Goal: Information Seeking & Learning: Learn about a topic

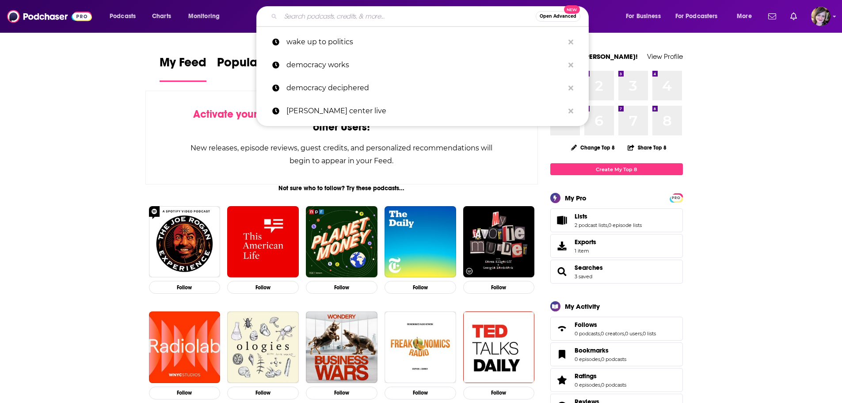
click at [301, 12] on input "Search podcasts, credits, & more..." at bounding box center [408, 16] width 255 height 14
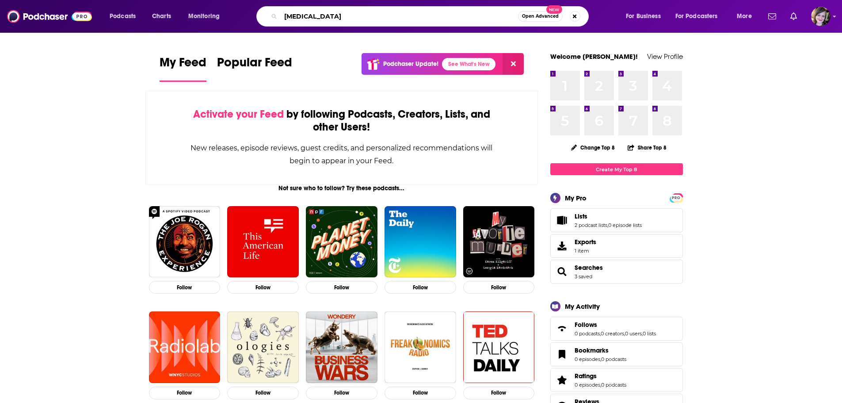
type input "[MEDICAL_DATA]"
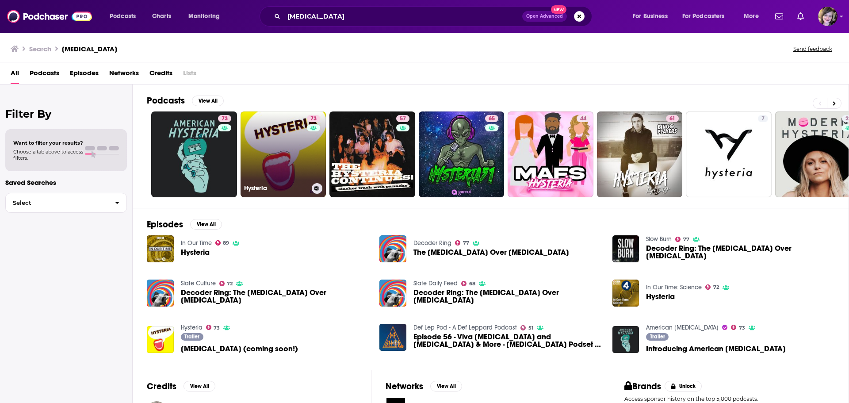
click at [266, 151] on link "73 Hysteria" at bounding box center [284, 154] width 86 height 86
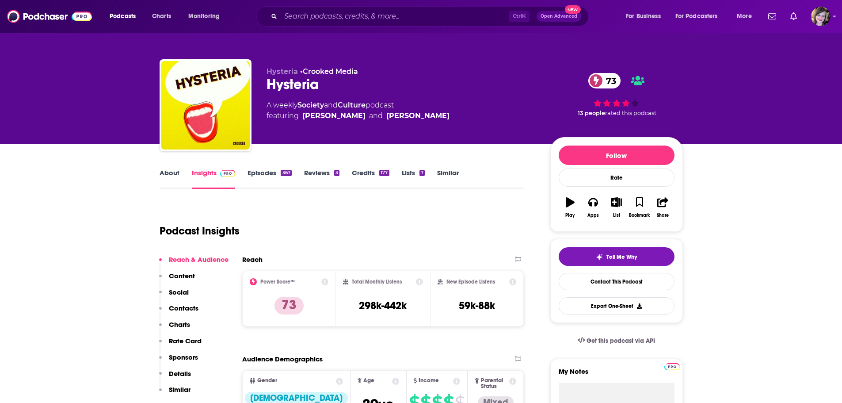
click at [163, 173] on link "About" at bounding box center [170, 178] width 20 height 20
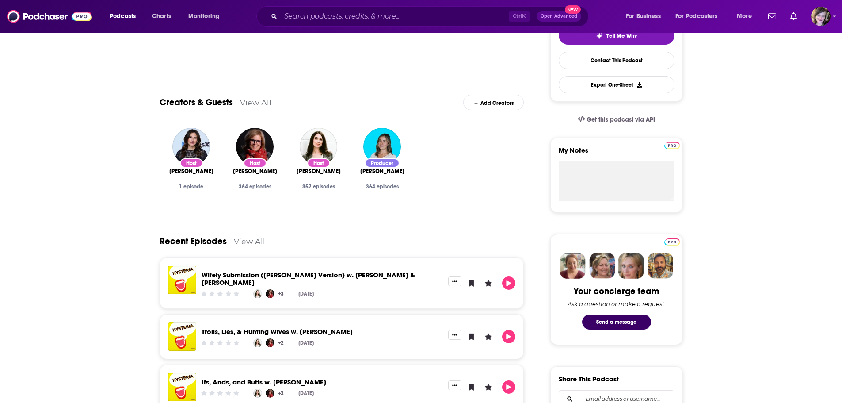
scroll to position [44, 0]
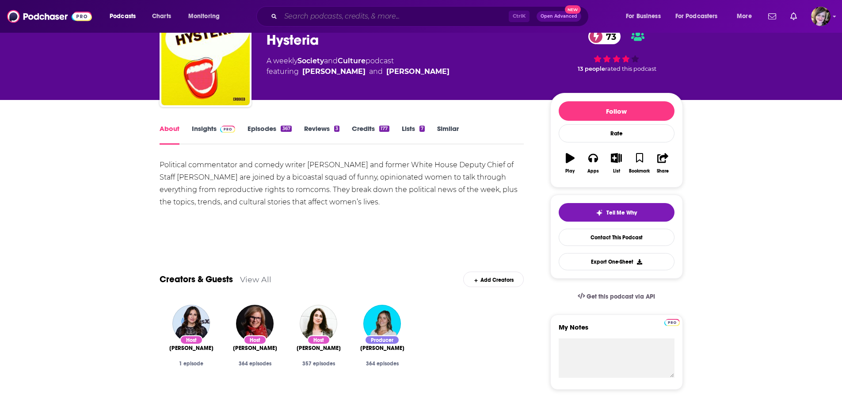
click at [307, 19] on input "Search podcasts, credits, & more..." at bounding box center [395, 16] width 228 height 14
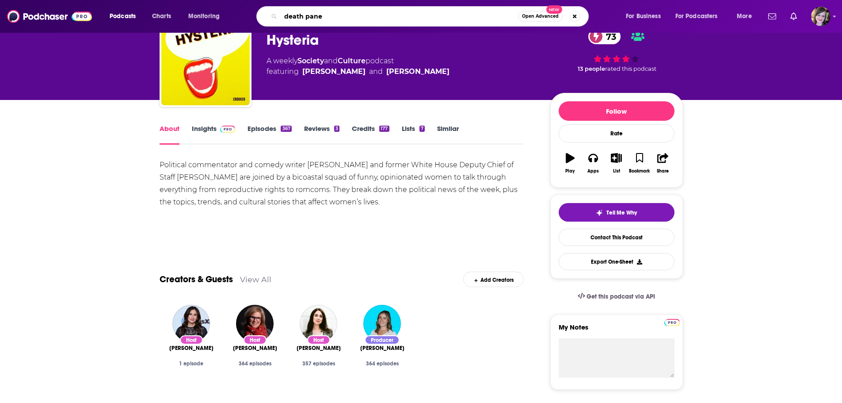
type input "death panel"
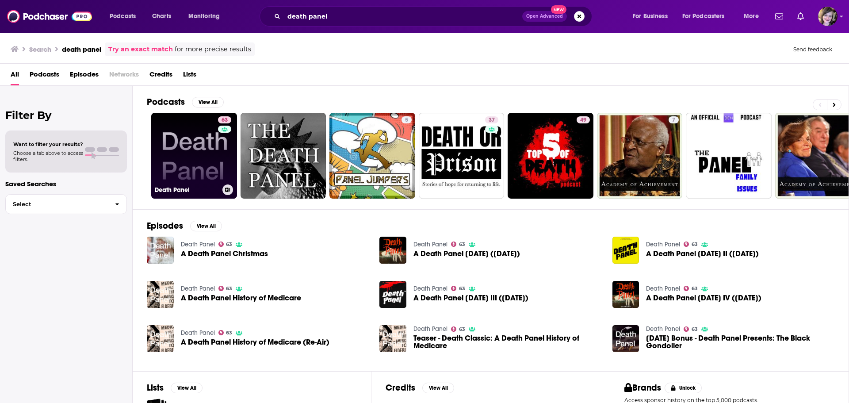
click at [176, 158] on link "63 Death Panel" at bounding box center [194, 156] width 86 height 86
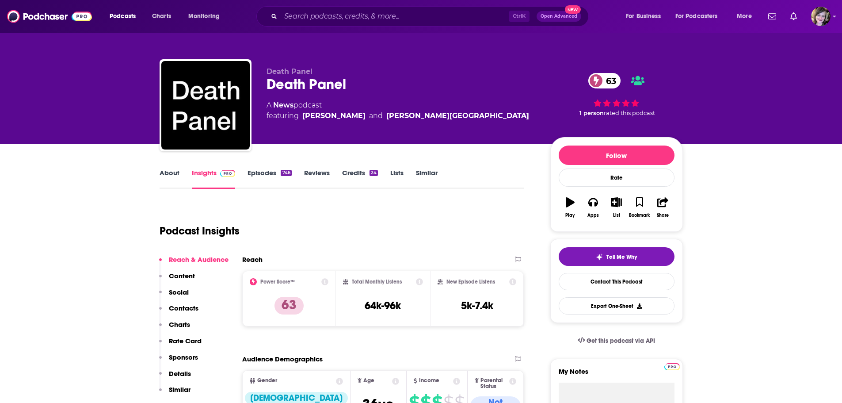
click at [168, 171] on link "About" at bounding box center [170, 178] width 20 height 20
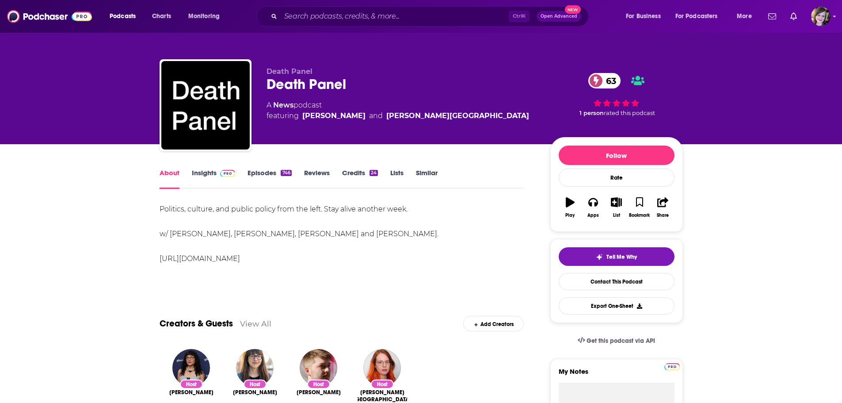
click at [195, 172] on link "Insights" at bounding box center [214, 178] width 44 height 20
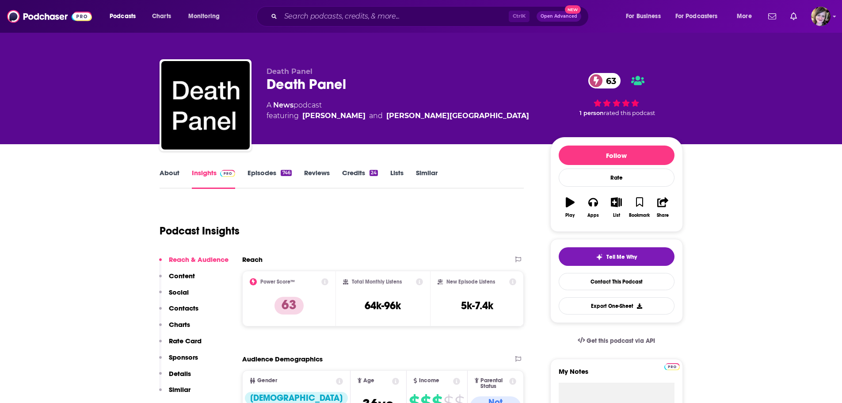
click at [164, 175] on link "About" at bounding box center [170, 178] width 20 height 20
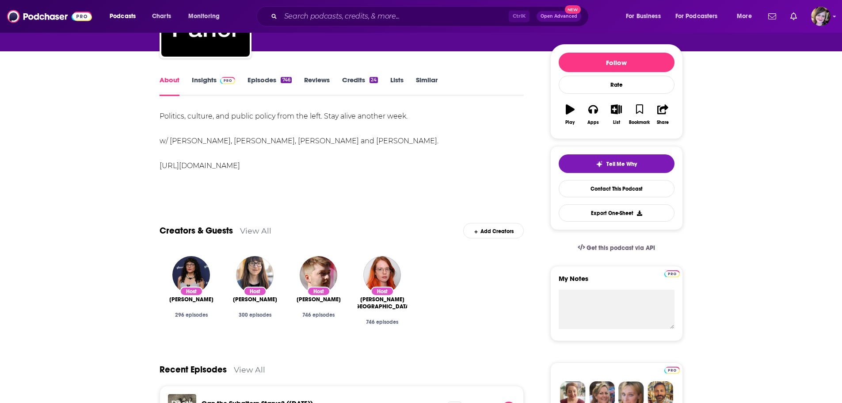
scroll to position [221, 0]
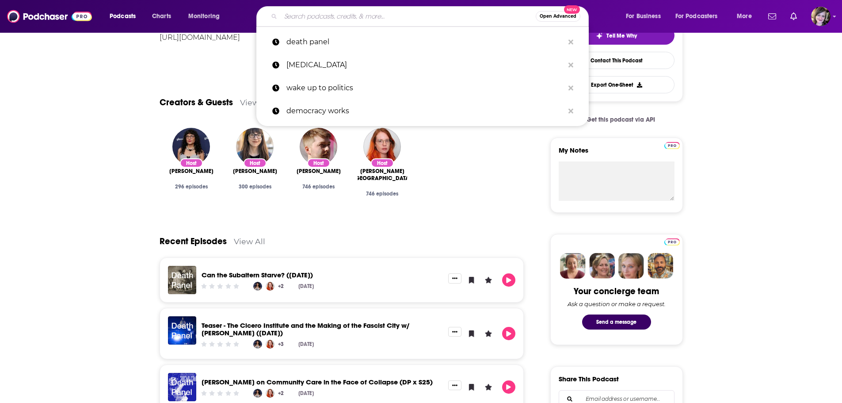
click at [315, 19] on input "Search podcasts, credits, & more..." at bounding box center [408, 16] width 255 height 14
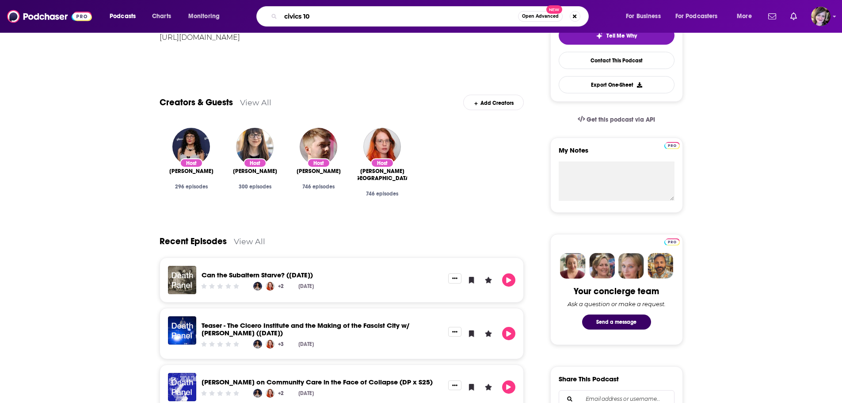
type input "civics 101"
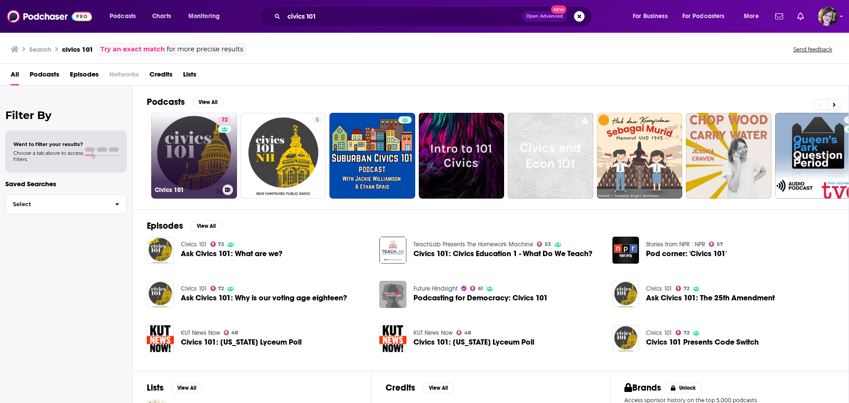
click at [196, 154] on link "72 Civics 101" at bounding box center [194, 156] width 86 height 86
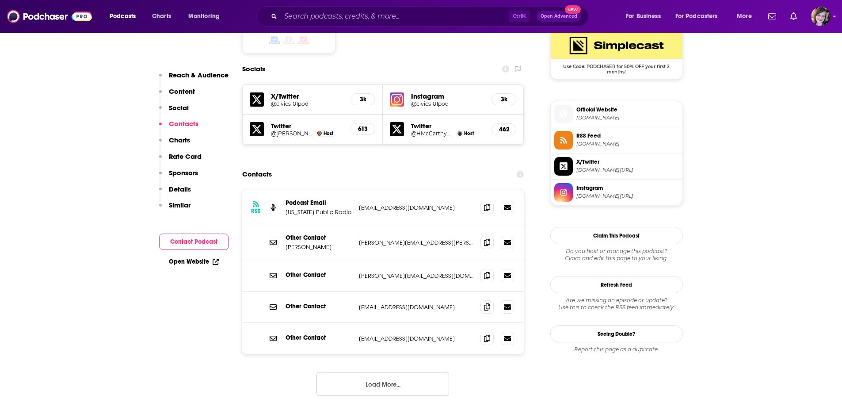
scroll to position [752, 0]
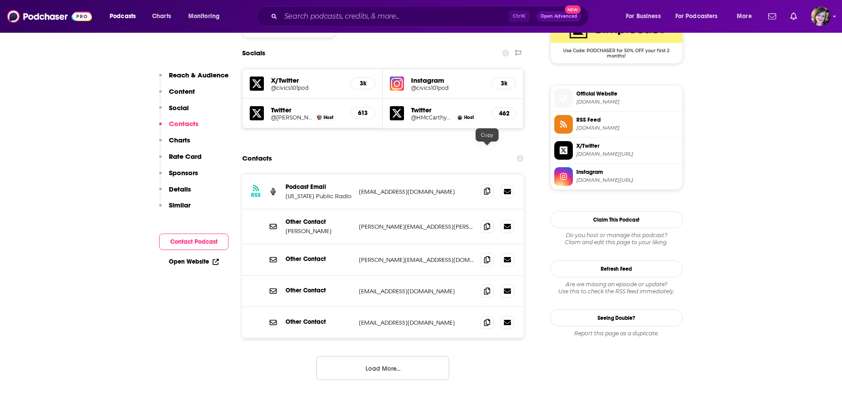
click at [488, 187] on icon at bounding box center [487, 190] width 6 height 7
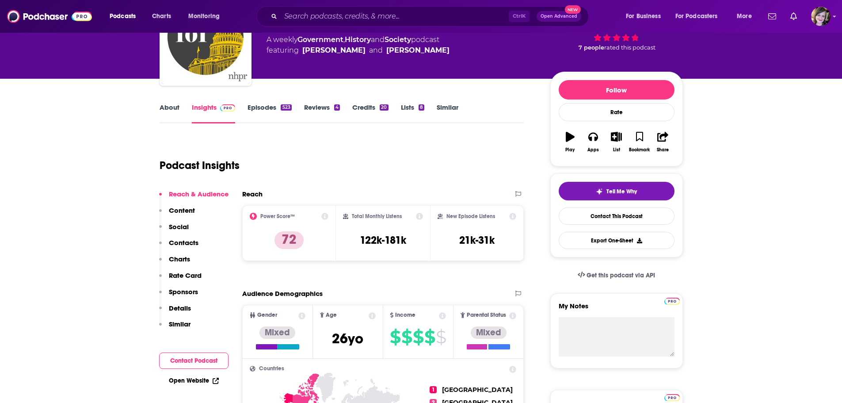
scroll to position [0, 0]
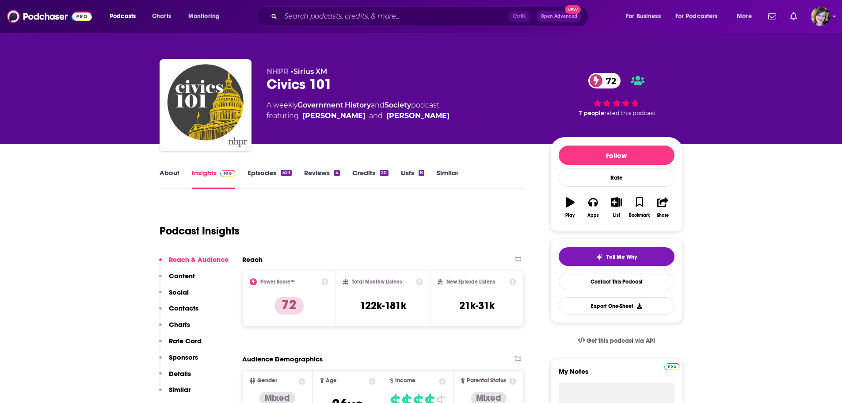
click at [176, 169] on link "About" at bounding box center [170, 178] width 20 height 20
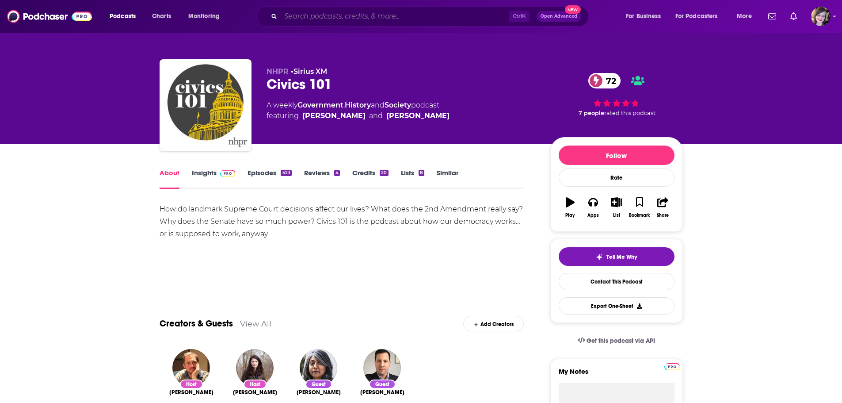
click at [339, 18] on input "Search podcasts, credits, & more..." at bounding box center [395, 16] width 228 height 14
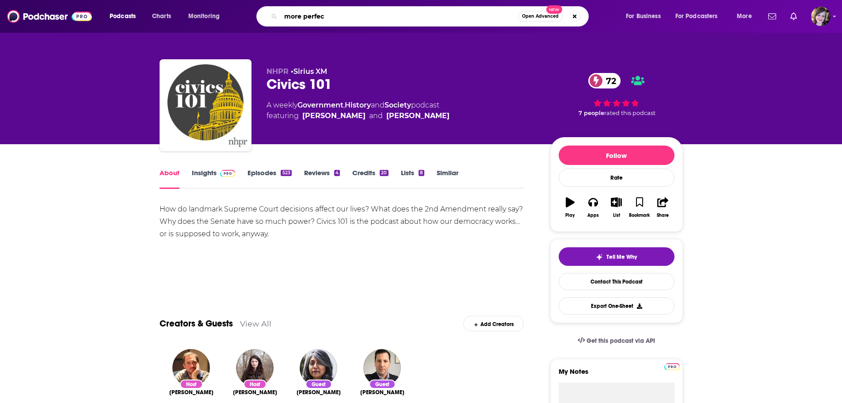
type input "more perfect"
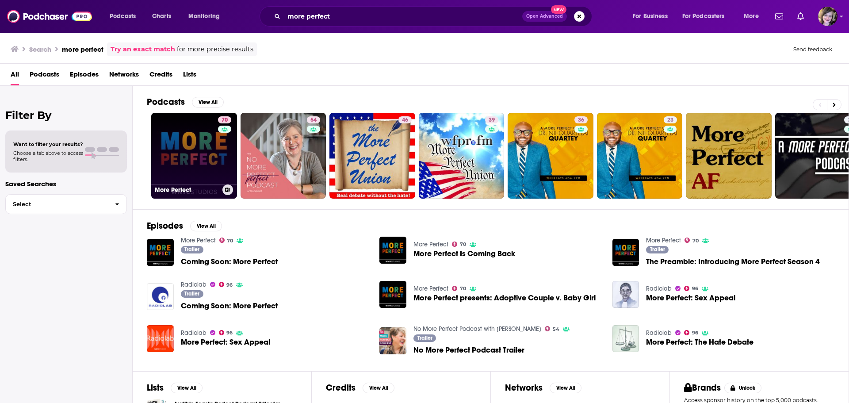
click at [193, 161] on link "70 More Perfect" at bounding box center [194, 156] width 86 height 86
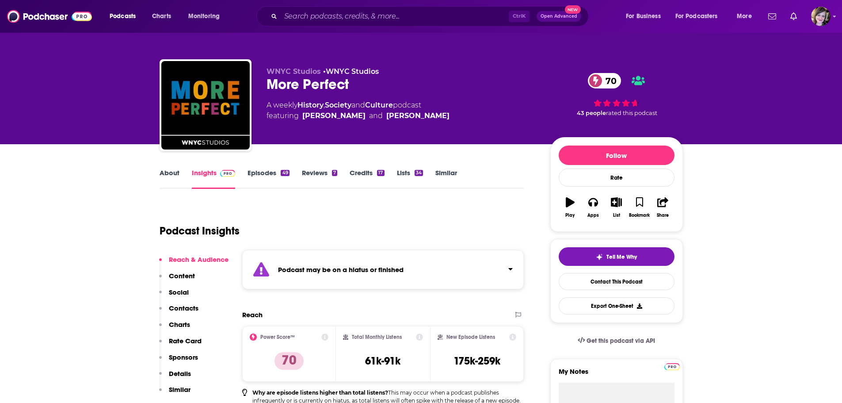
click at [165, 173] on link "About" at bounding box center [170, 178] width 20 height 20
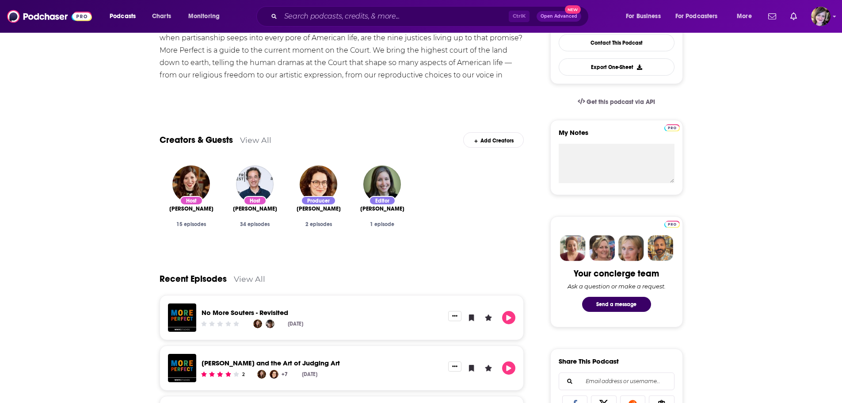
scroll to position [221, 0]
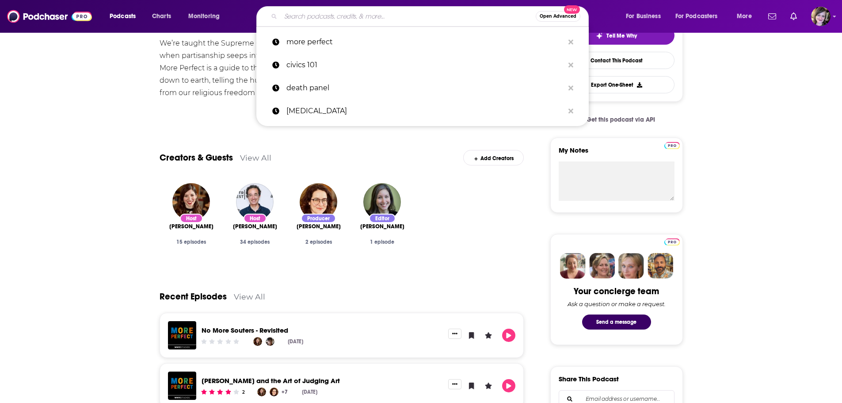
click at [325, 13] on input "Search podcasts, credits, & more..." at bounding box center [408, 16] width 255 height 14
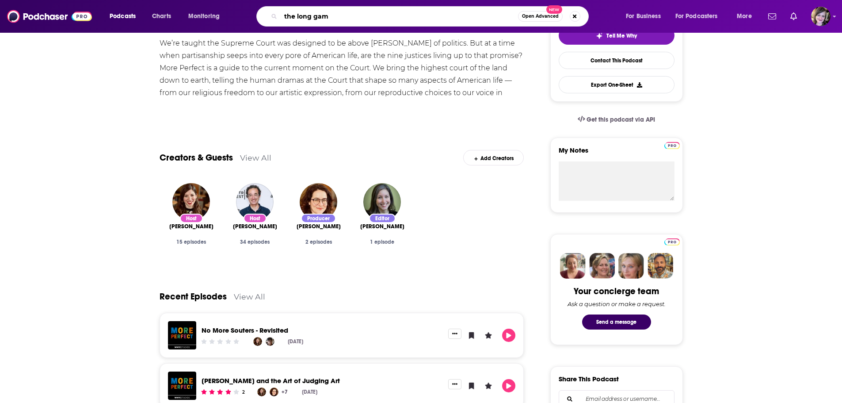
type input "the long game"
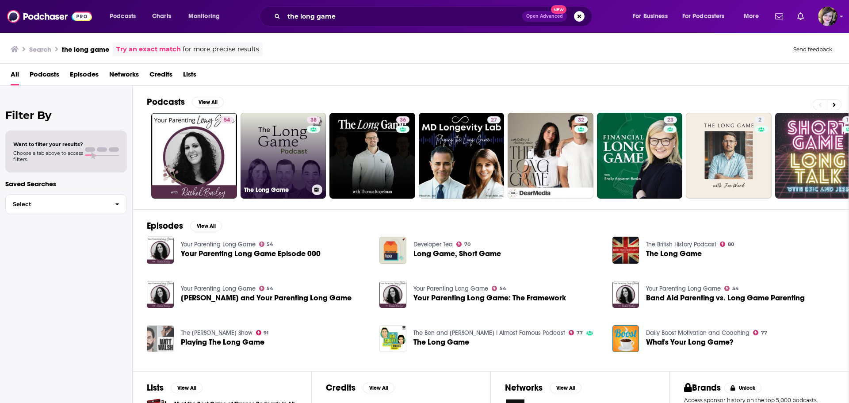
click at [283, 149] on link "38 The Long Game" at bounding box center [284, 156] width 86 height 86
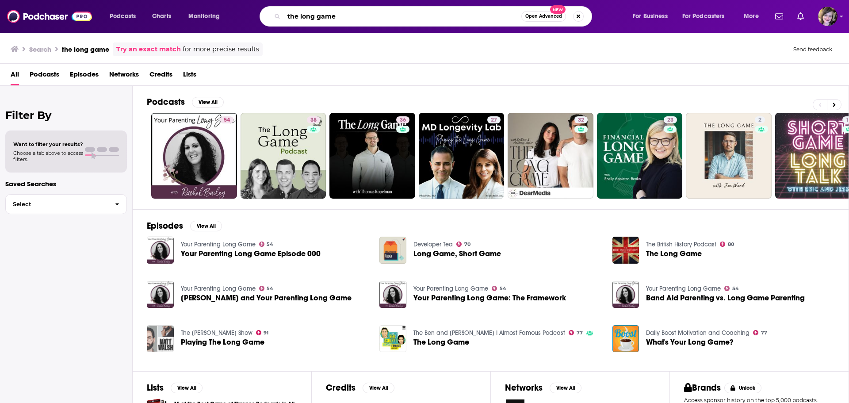
drag, startPoint x: 360, startPoint y: 11, endPoint x: 246, endPoint y: 12, distance: 113.6
click at [246, 12] on div "the long game Open Advanced New" at bounding box center [434, 16] width 378 height 20
type input "[PERSON_NAME]"
